Goal: Information Seeking & Learning: Learn about a topic

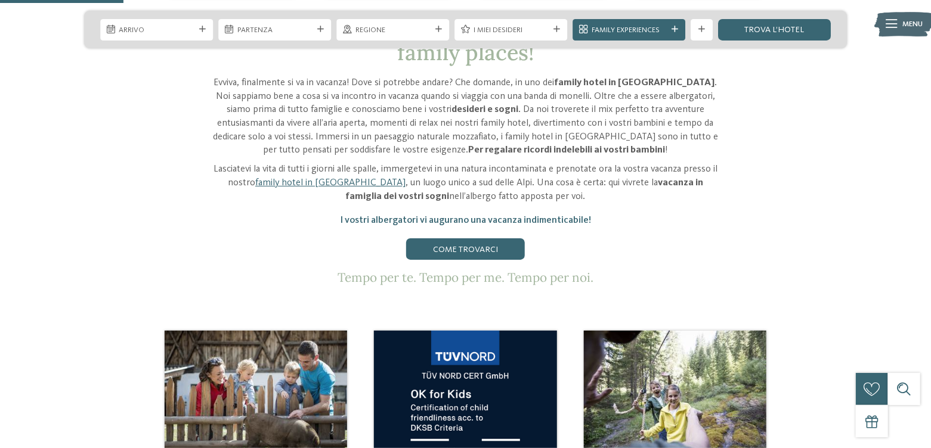
scroll to position [656, 0]
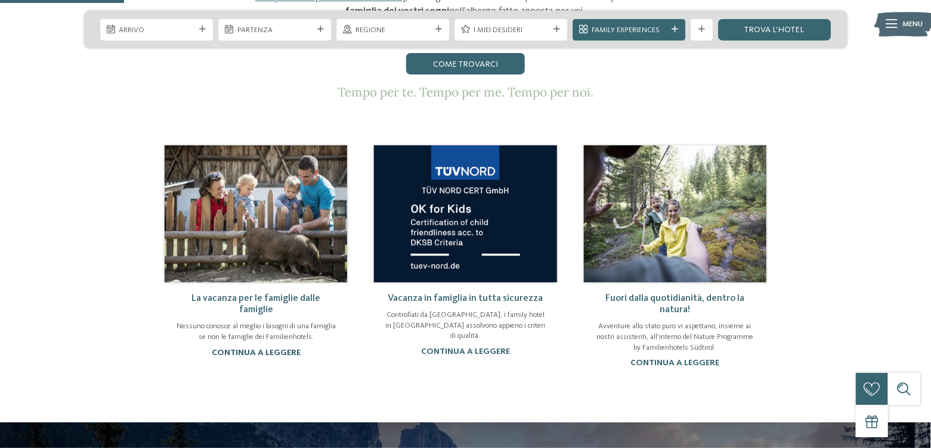
click at [280, 349] on link "continua a leggere" at bounding box center [256, 353] width 89 height 8
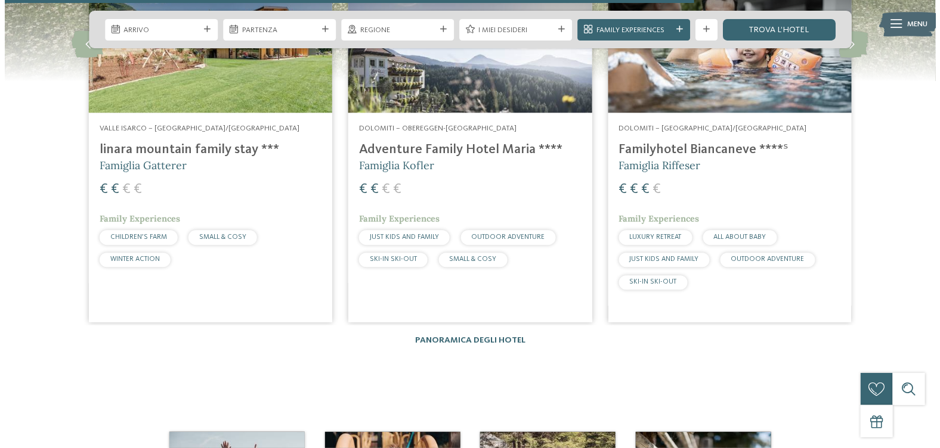
scroll to position [1431, 0]
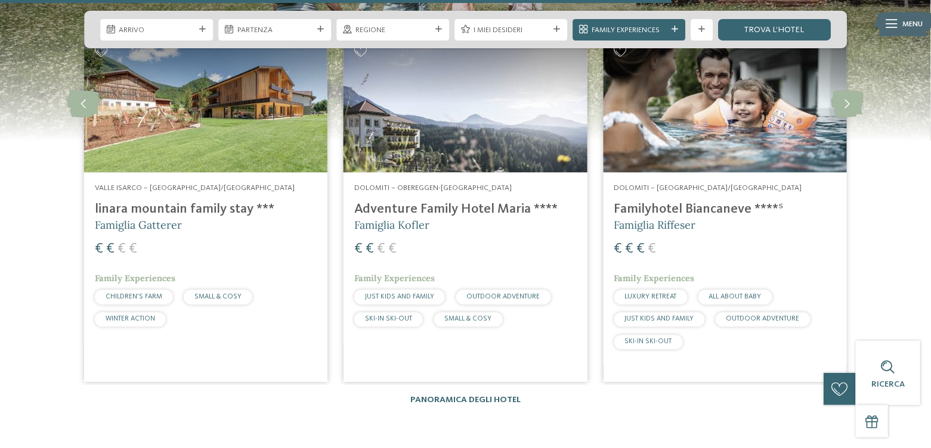
click at [219, 212] on h4 "linara mountain family stay ***" at bounding box center [206, 209] width 222 height 16
click at [494, 221] on h5 "Famiglia Kofler" at bounding box center [465, 225] width 222 height 15
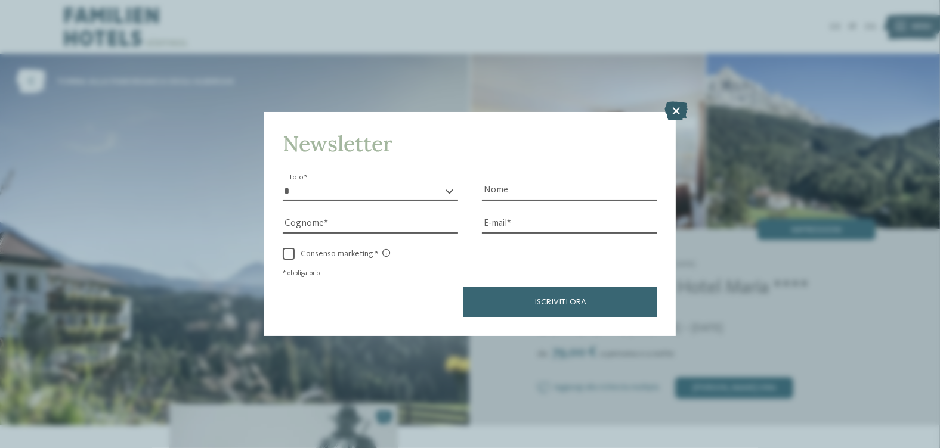
click at [687, 106] on div at bounding box center [675, 113] width 23 height 20
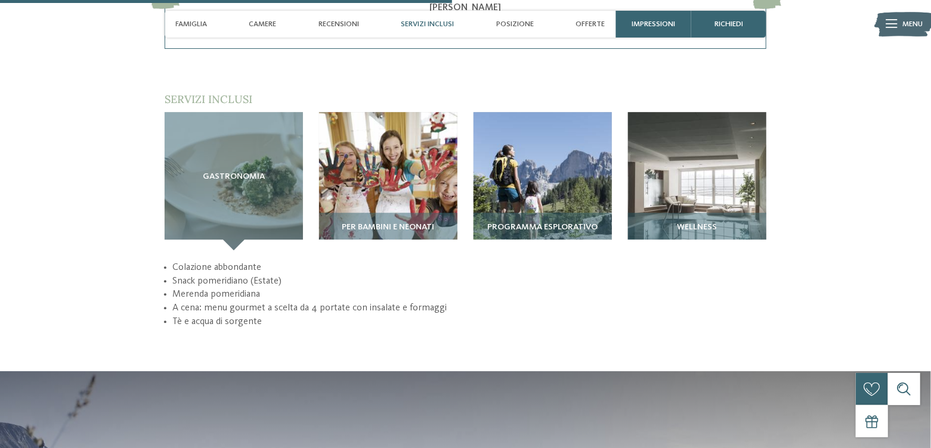
scroll to position [1610, 0]
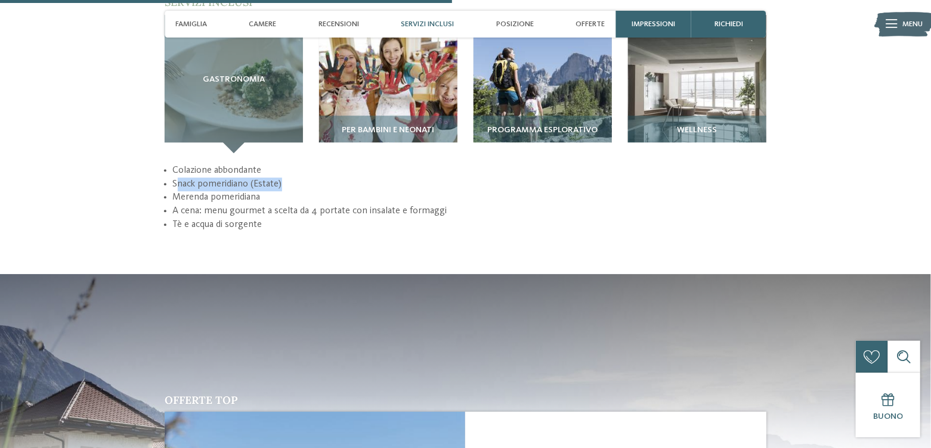
drag, startPoint x: 176, startPoint y: 162, endPoint x: 316, endPoint y: 163, distance: 140.1
click at [316, 178] on li "Snack pomeridiano (Estate)" at bounding box center [469, 185] width 593 height 14
drag, startPoint x: 181, startPoint y: 169, endPoint x: 303, endPoint y: 170, distance: 122.2
click at [303, 191] on li "Merenda pomeridiana" at bounding box center [469, 198] width 593 height 14
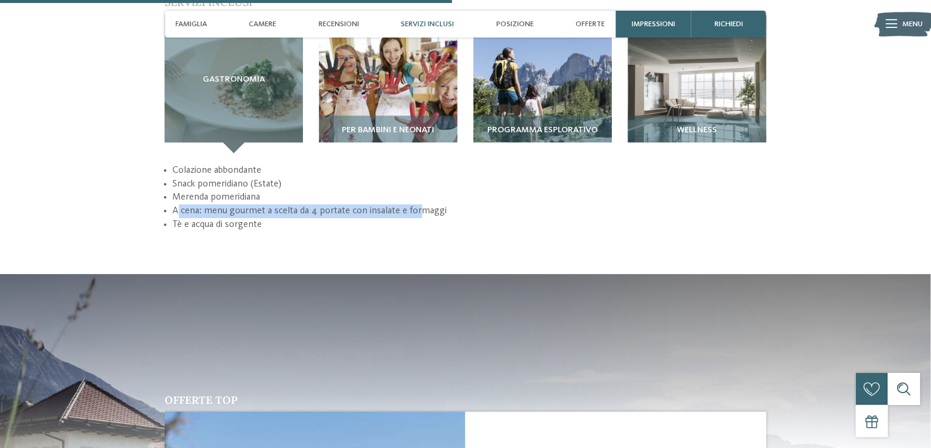
drag, startPoint x: 178, startPoint y: 183, endPoint x: 414, endPoint y: 181, distance: 236.7
click at [414, 204] on li "A cena: menu gourmet a scelta da 4 portate con insalate e formaggi" at bounding box center [469, 211] width 593 height 14
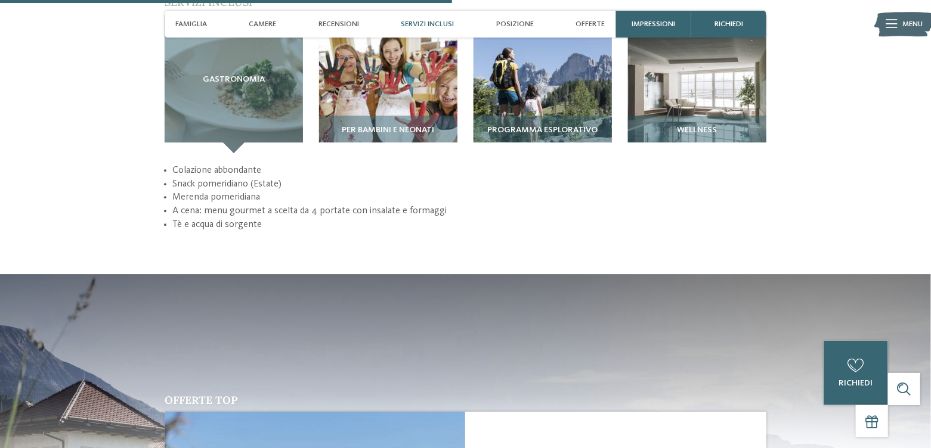
drag, startPoint x: 290, startPoint y: 206, endPoint x: 169, endPoint y: 206, distance: 121.0
click at [169, 206] on div "torna alla panoramica degli alberghi da Impressioni" at bounding box center [465, 13] width 931 height 3139
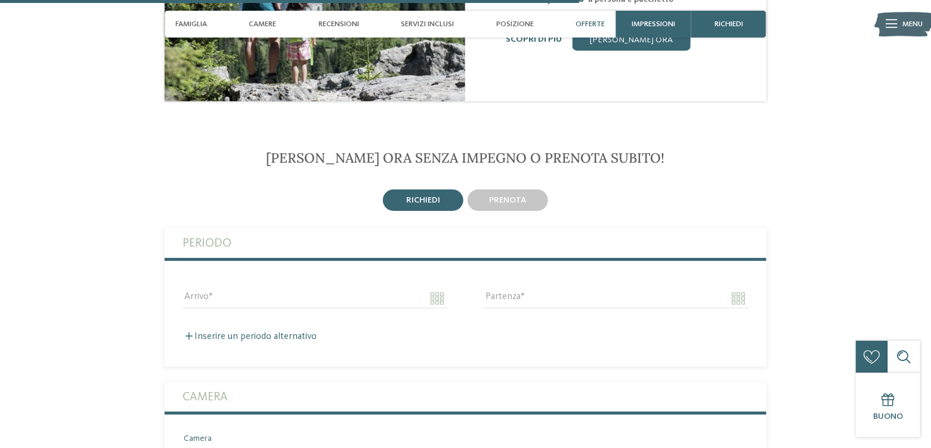
scroll to position [2027, 0]
